Goal: Find specific page/section: Find specific page/section

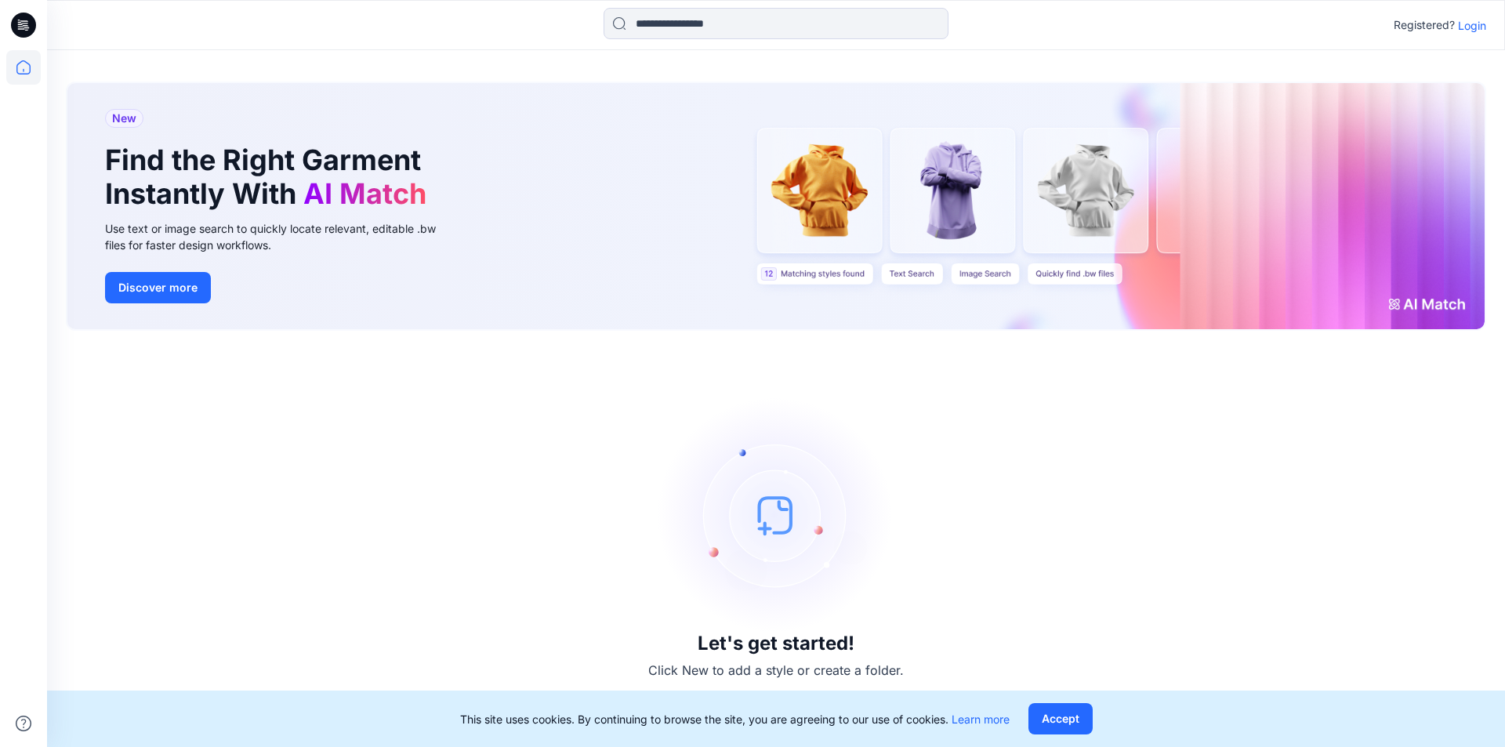
click at [1013, 27] on div "Registered? Login" at bounding box center [775, 25] width 1457 height 34
click at [1013, 27] on p "Login" at bounding box center [1472, 25] width 28 height 16
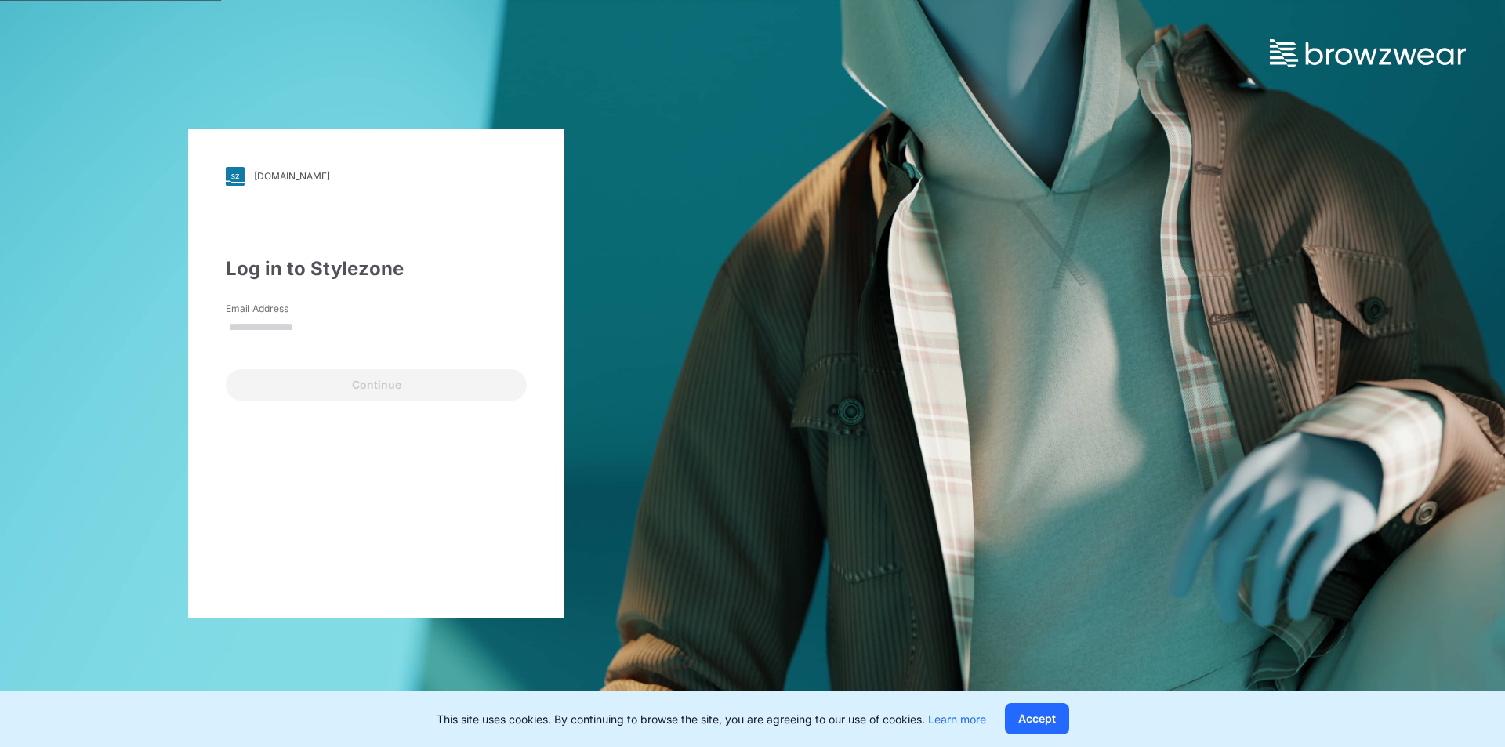
click at [286, 383] on div "Continue" at bounding box center [376, 382] width 301 height 38
click at [338, 338] on input "Email Address" at bounding box center [376, 328] width 301 height 24
type input "**********"
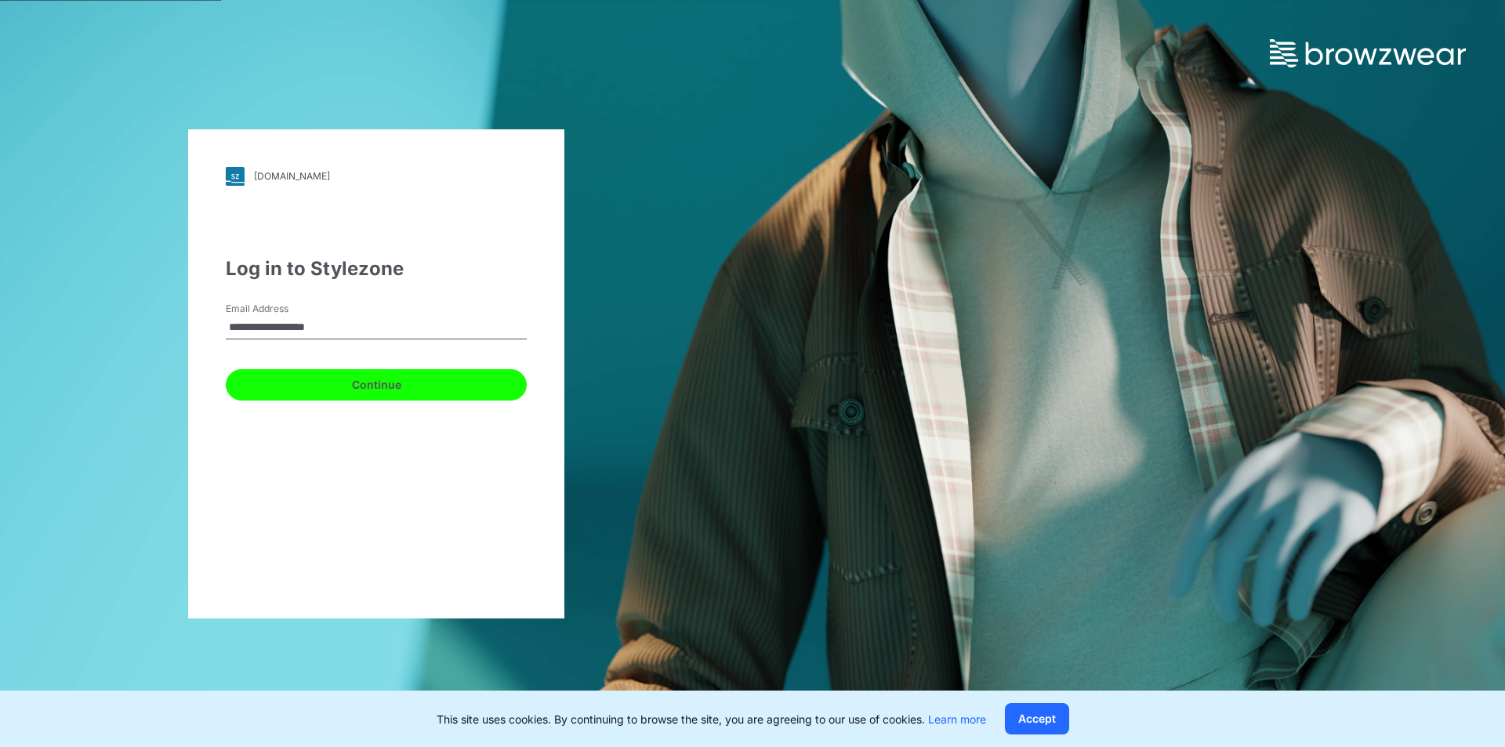
click at [366, 383] on button "Continue" at bounding box center [376, 384] width 301 height 31
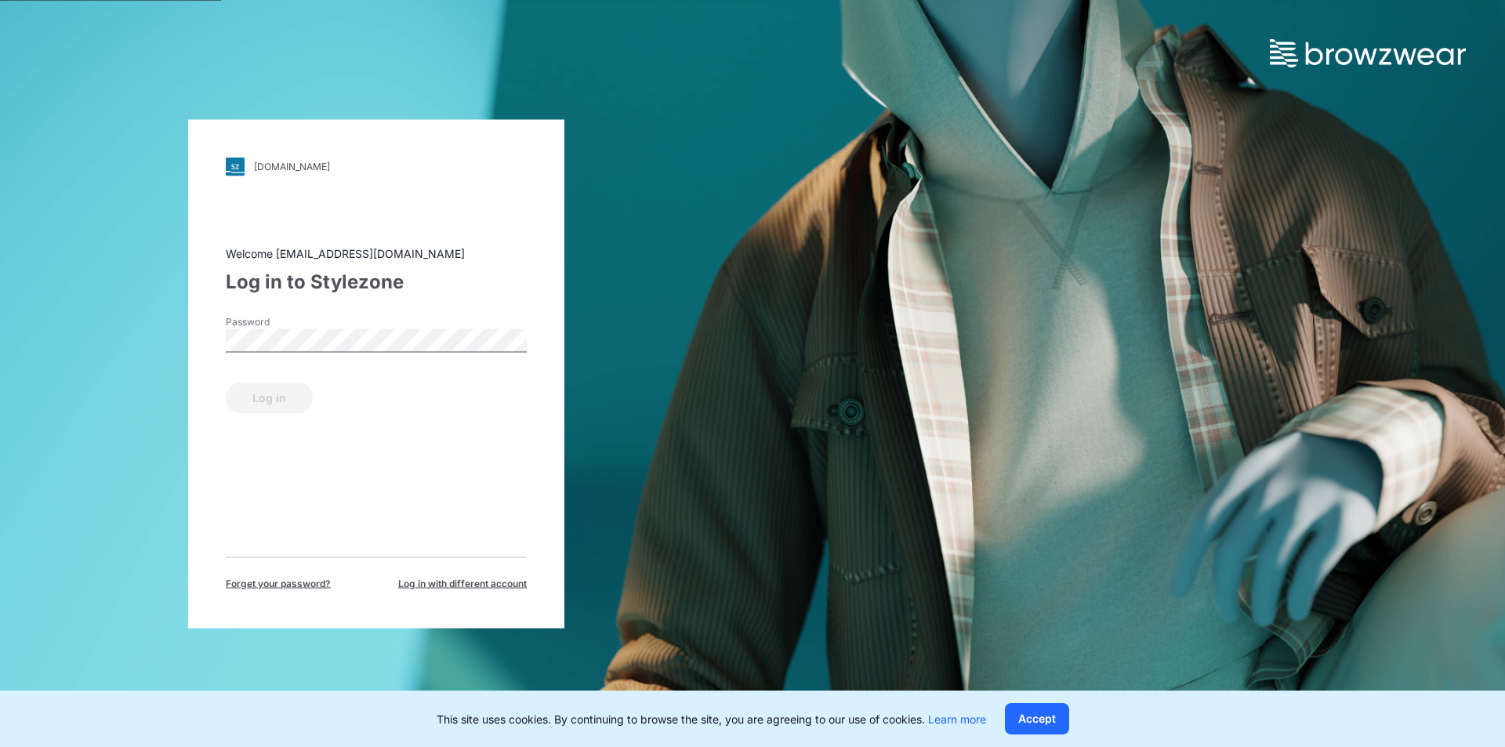
click at [394, 354] on div "Password" at bounding box center [376, 337] width 301 height 47
drag, startPoint x: 292, startPoint y: 391, endPoint x: 299, endPoint y: 383, distance: 11.1
click at [292, 391] on button "Log in" at bounding box center [269, 397] width 87 height 31
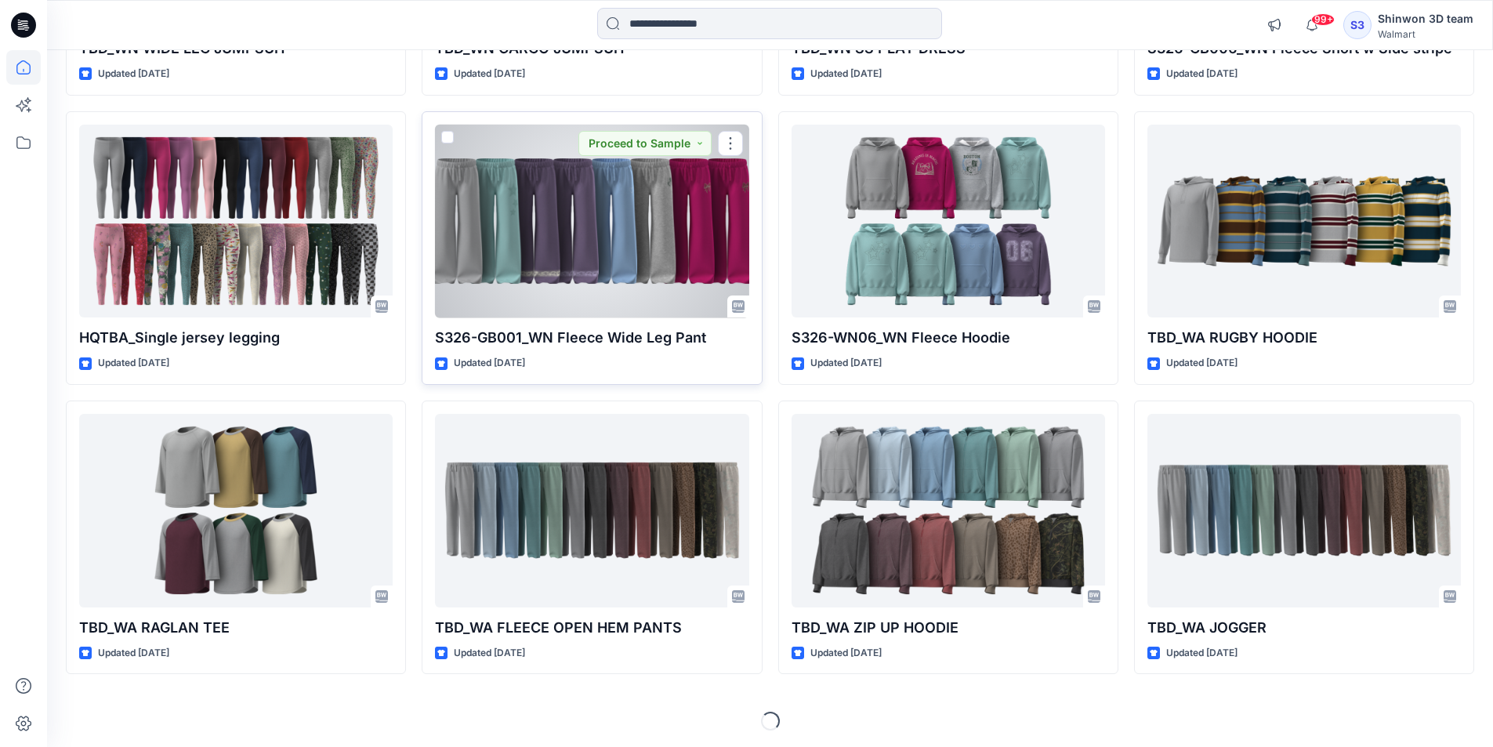
scroll to position [401, 0]
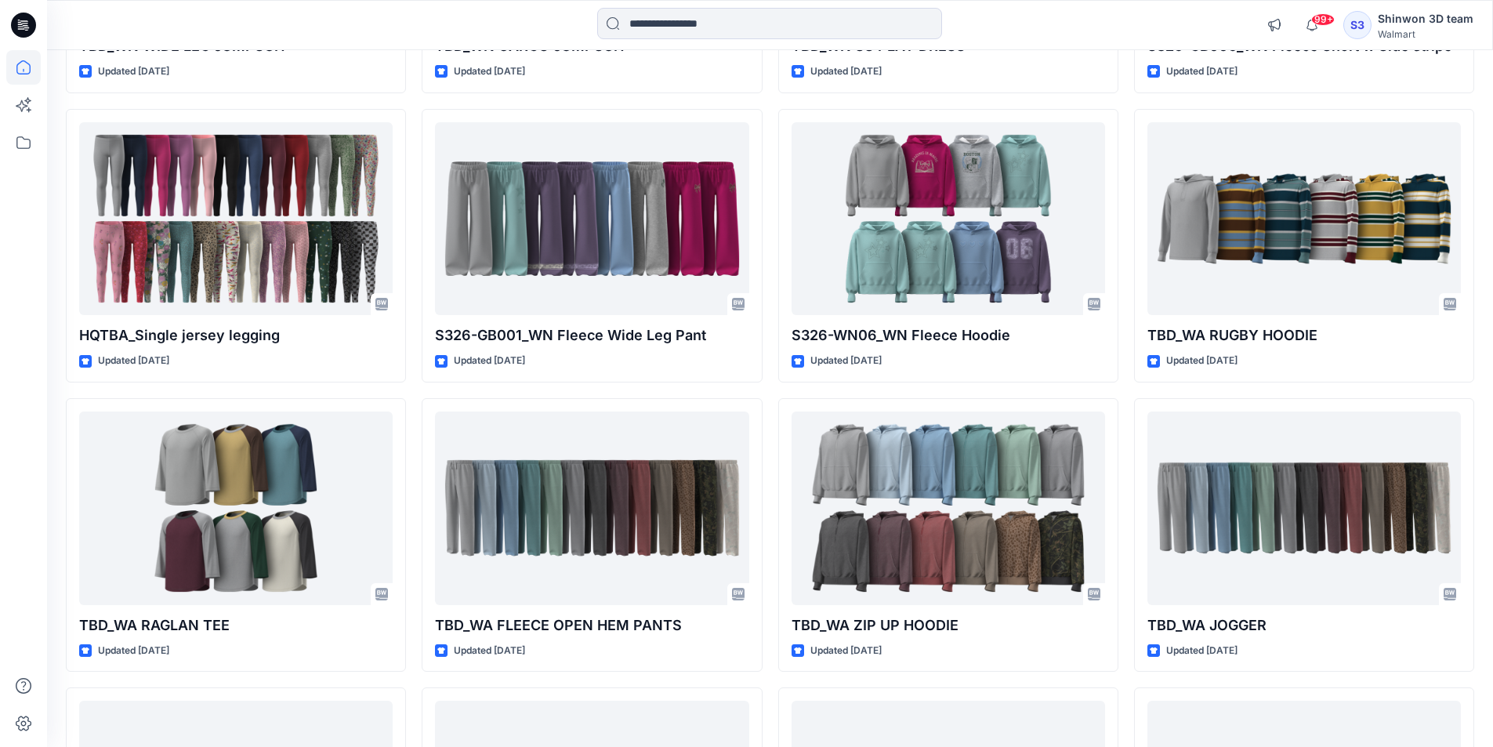
click at [869, 596] on div "TBD_WN SS PLAY DRESS Updated [DATE] S326-WN06_WN Fleece Hoodie Updated [DATE] T…" at bounding box center [948, 680] width 340 height 1721
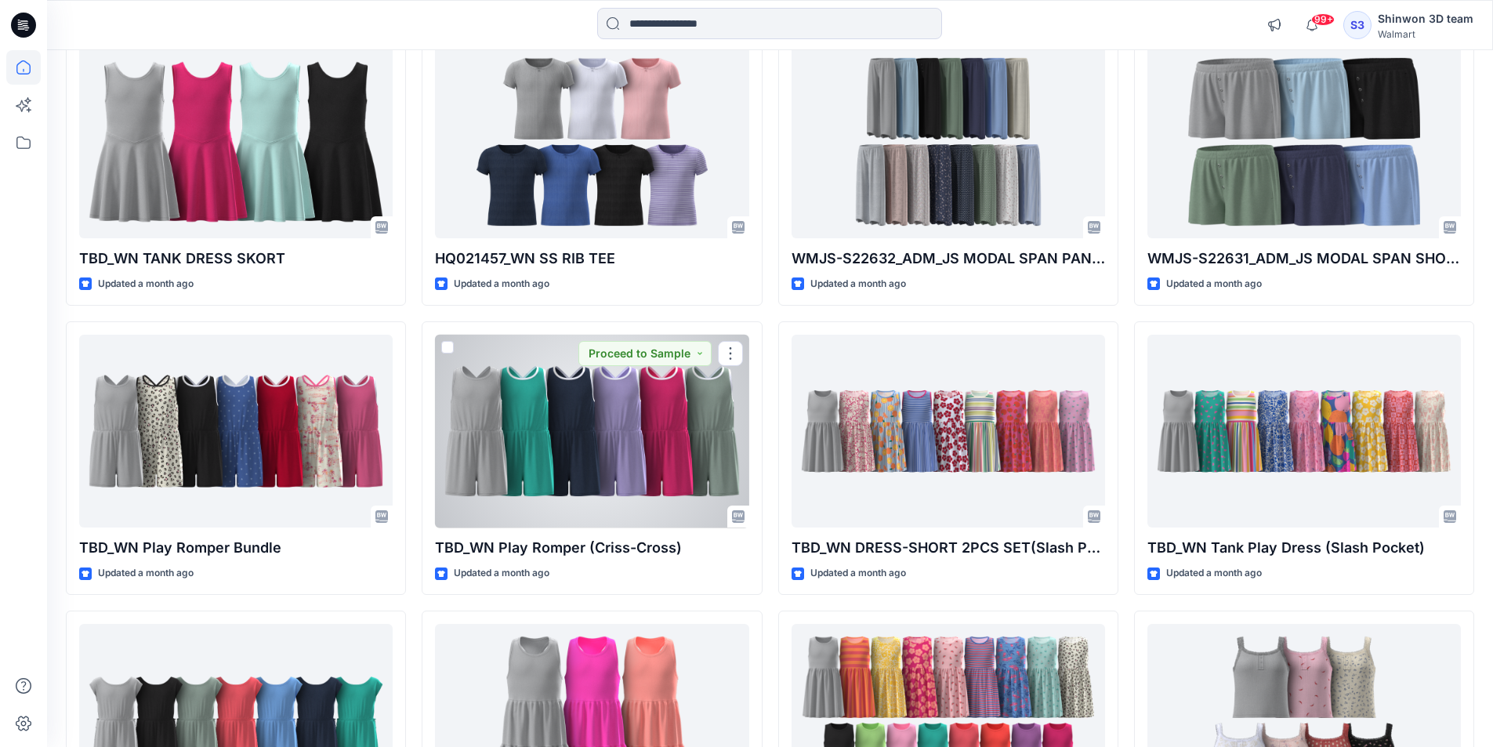
scroll to position [6237, 0]
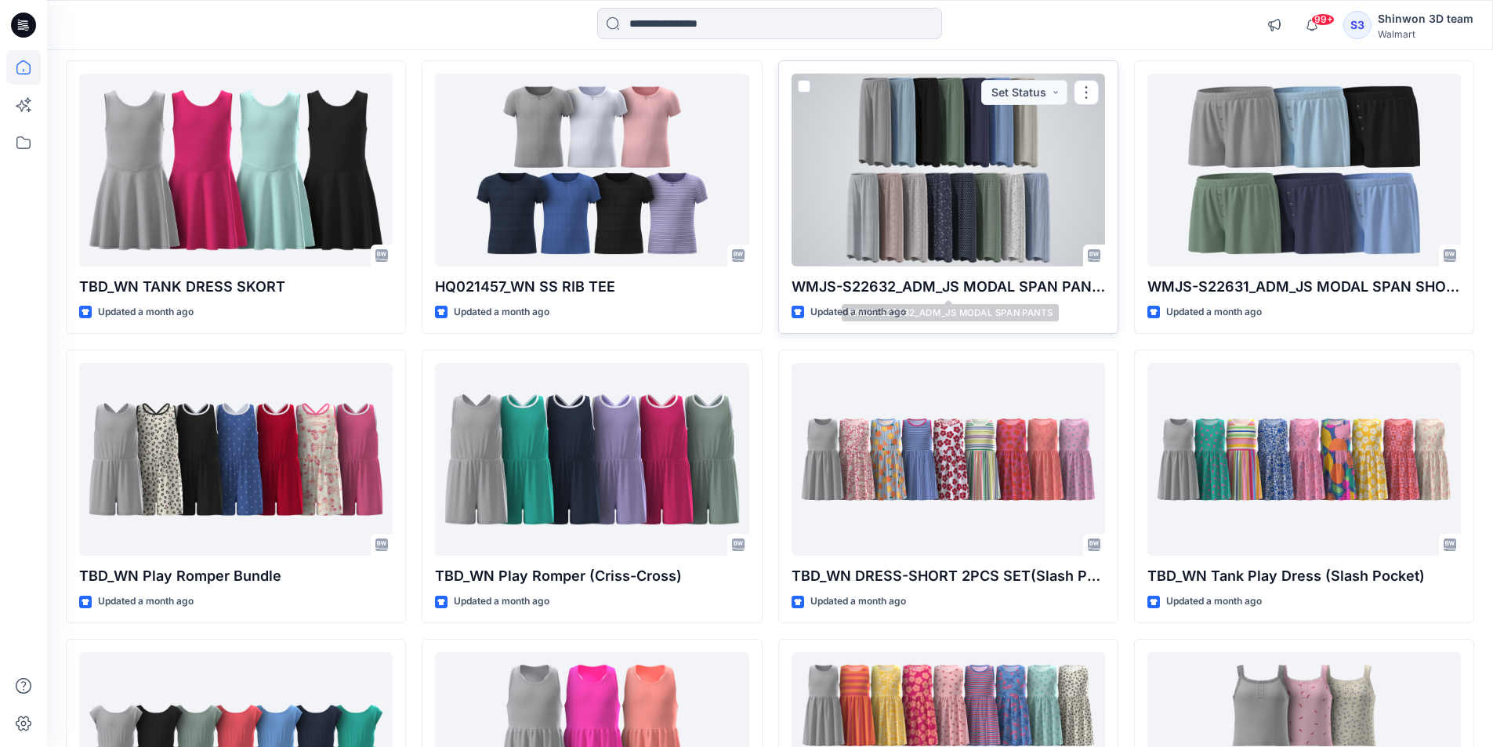
click at [905, 252] on div at bounding box center [949, 171] width 314 height 194
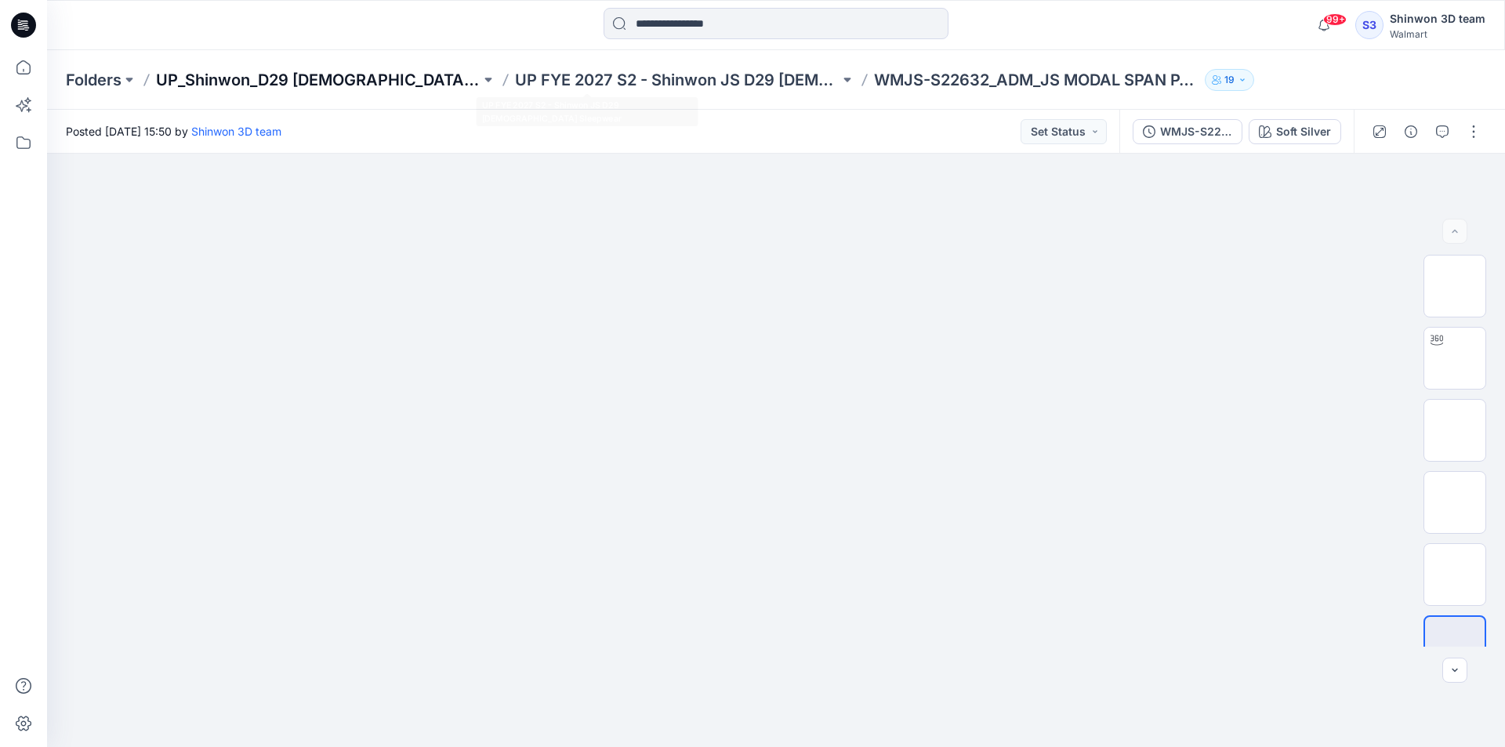
click at [354, 77] on p "UP_Shinwon_D29 [DEMOGRAPHIC_DATA] Sleep" at bounding box center [318, 80] width 325 height 22
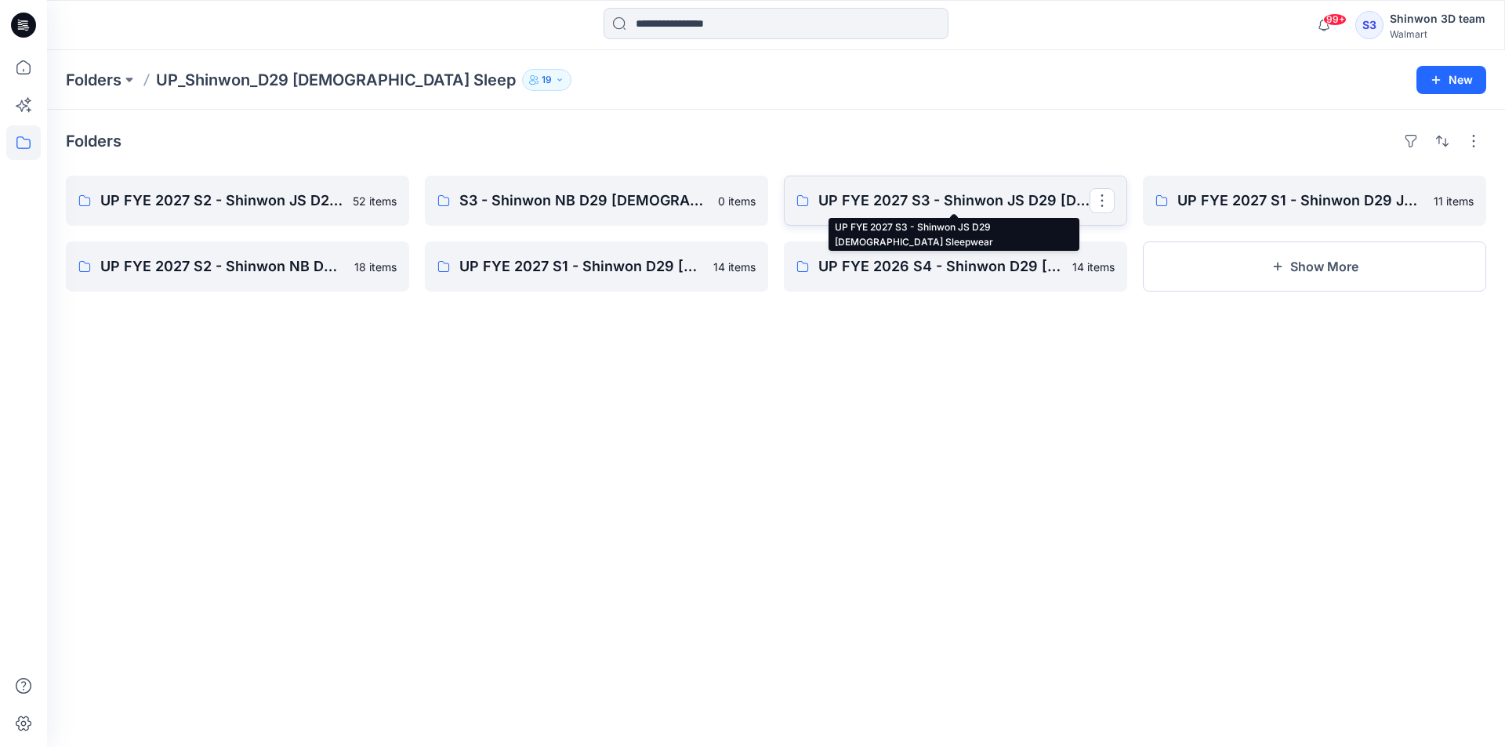
click at [930, 202] on p "UP FYE 2027 S3 - Shinwon JS D29 [DEMOGRAPHIC_DATA] Sleepwear" at bounding box center [953, 201] width 271 height 22
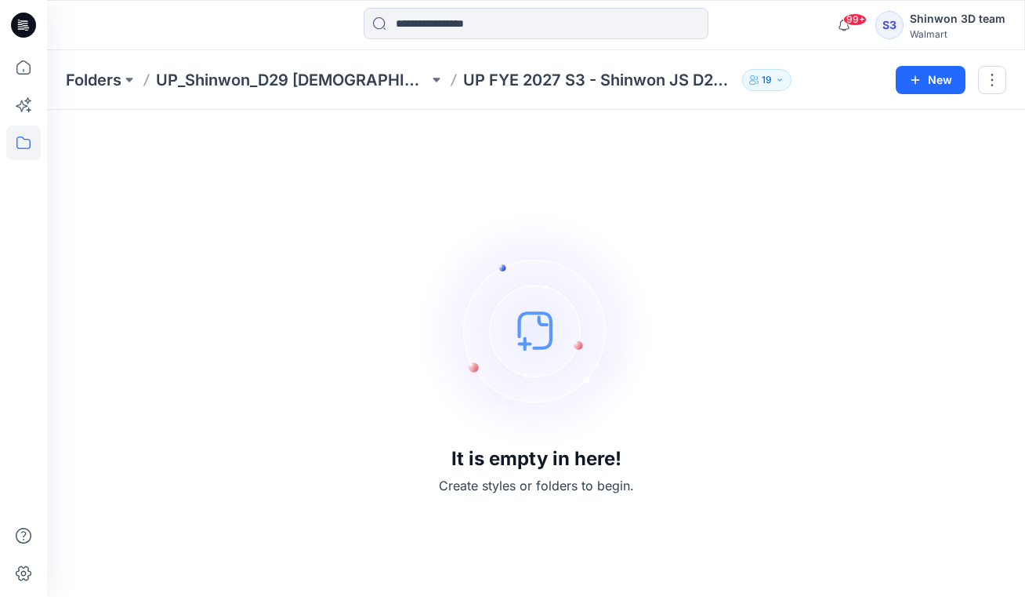
click at [844, 226] on div "It is empty in here! Create styles or folders to begin." at bounding box center [536, 353] width 941 height 449
